Goal: Find specific page/section: Find specific page/section

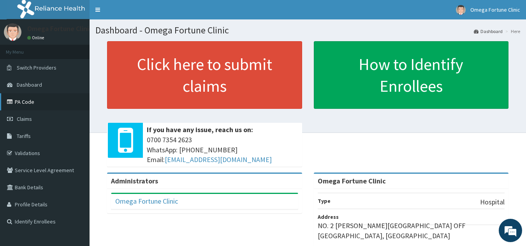
click at [40, 104] on link "PA Code" at bounding box center [45, 101] width 90 height 17
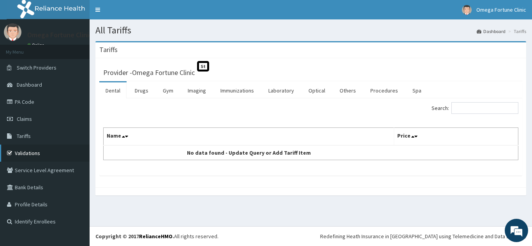
click at [45, 155] on link "Validations" at bounding box center [45, 153] width 90 height 17
